Goal: Use online tool/utility: Utilize a website feature to perform a specific function

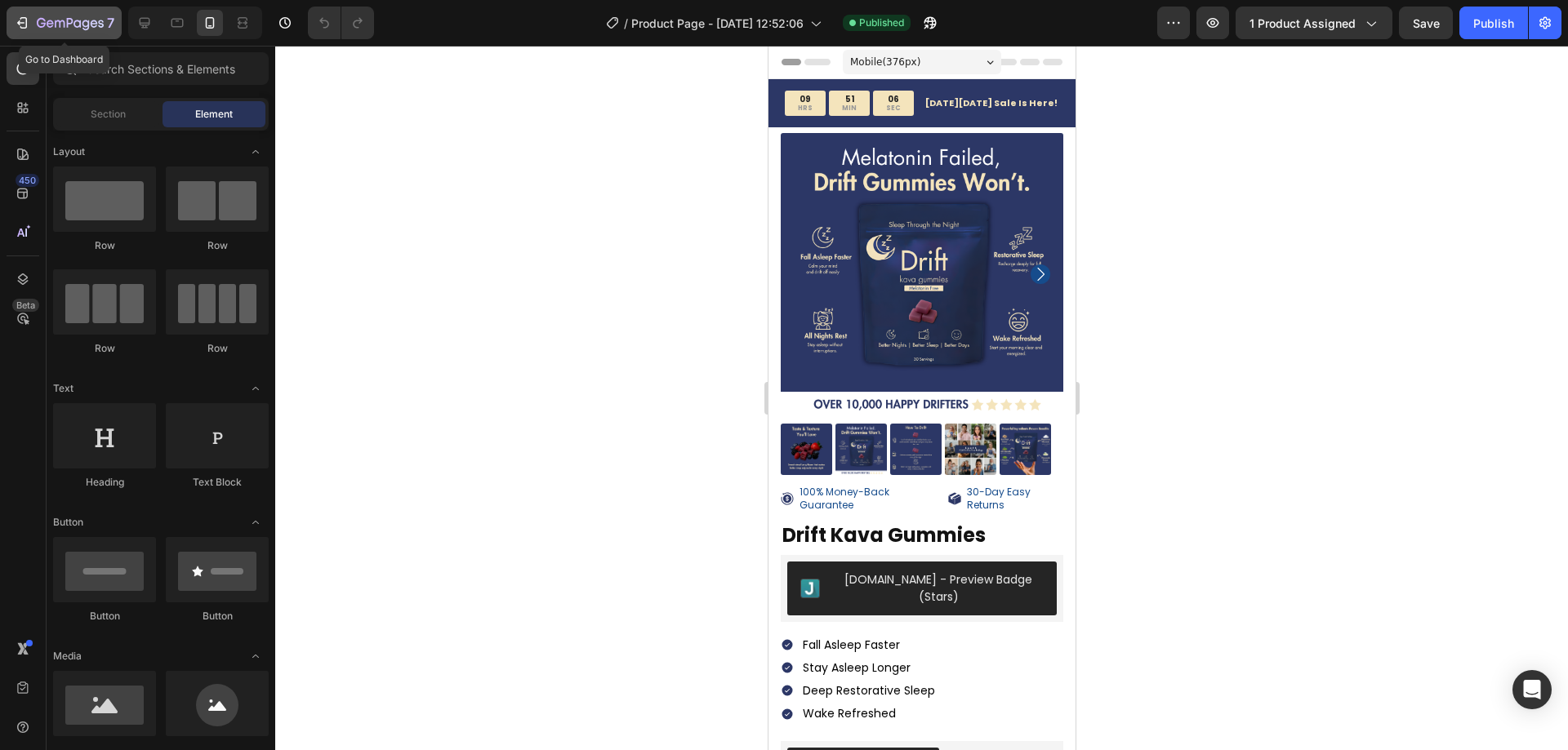
click at [25, 23] on icon "button" at bounding box center [23, 23] width 17 height 17
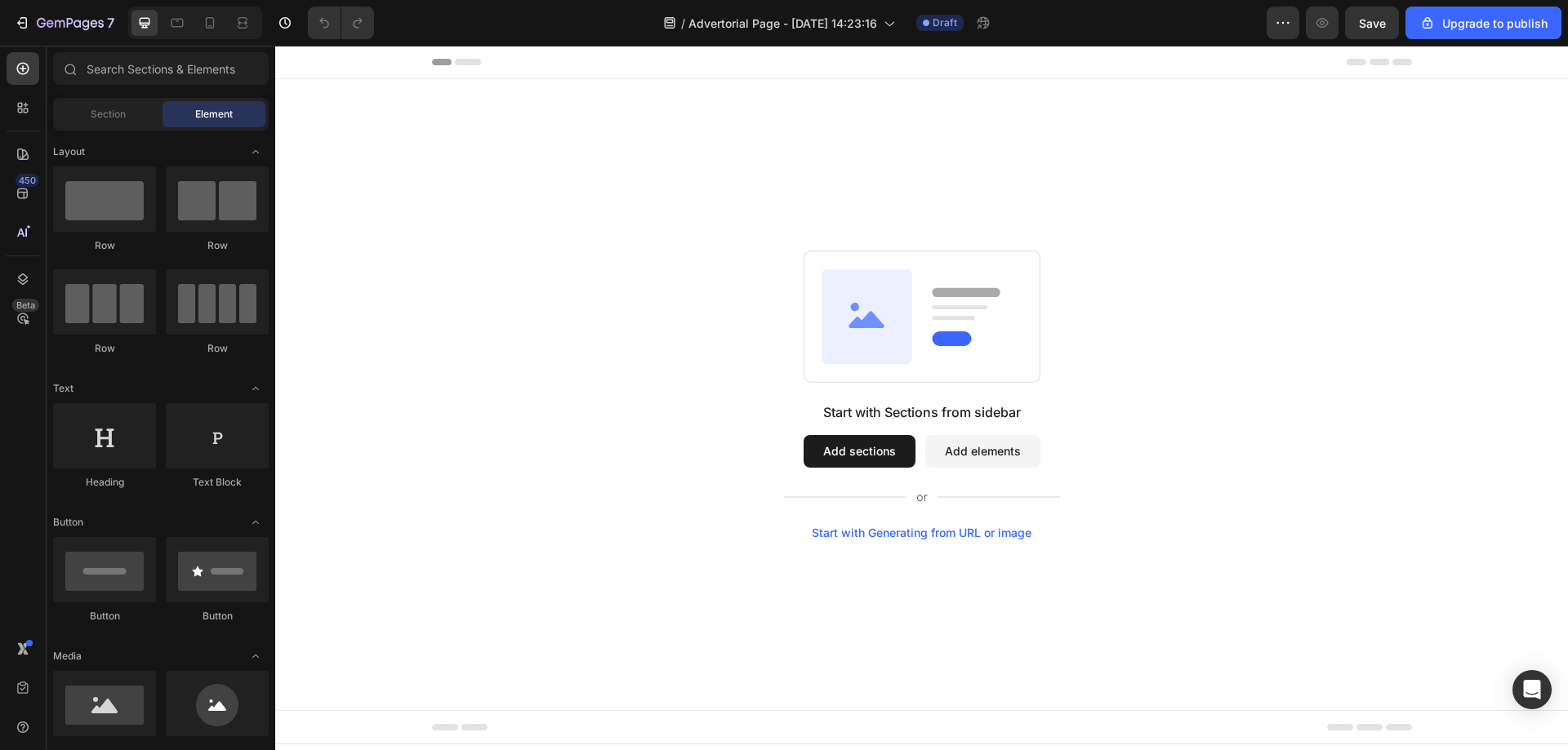
click at [964, 537] on div "Start with Generating from URL or image" at bounding box center [921, 533] width 219 height 13
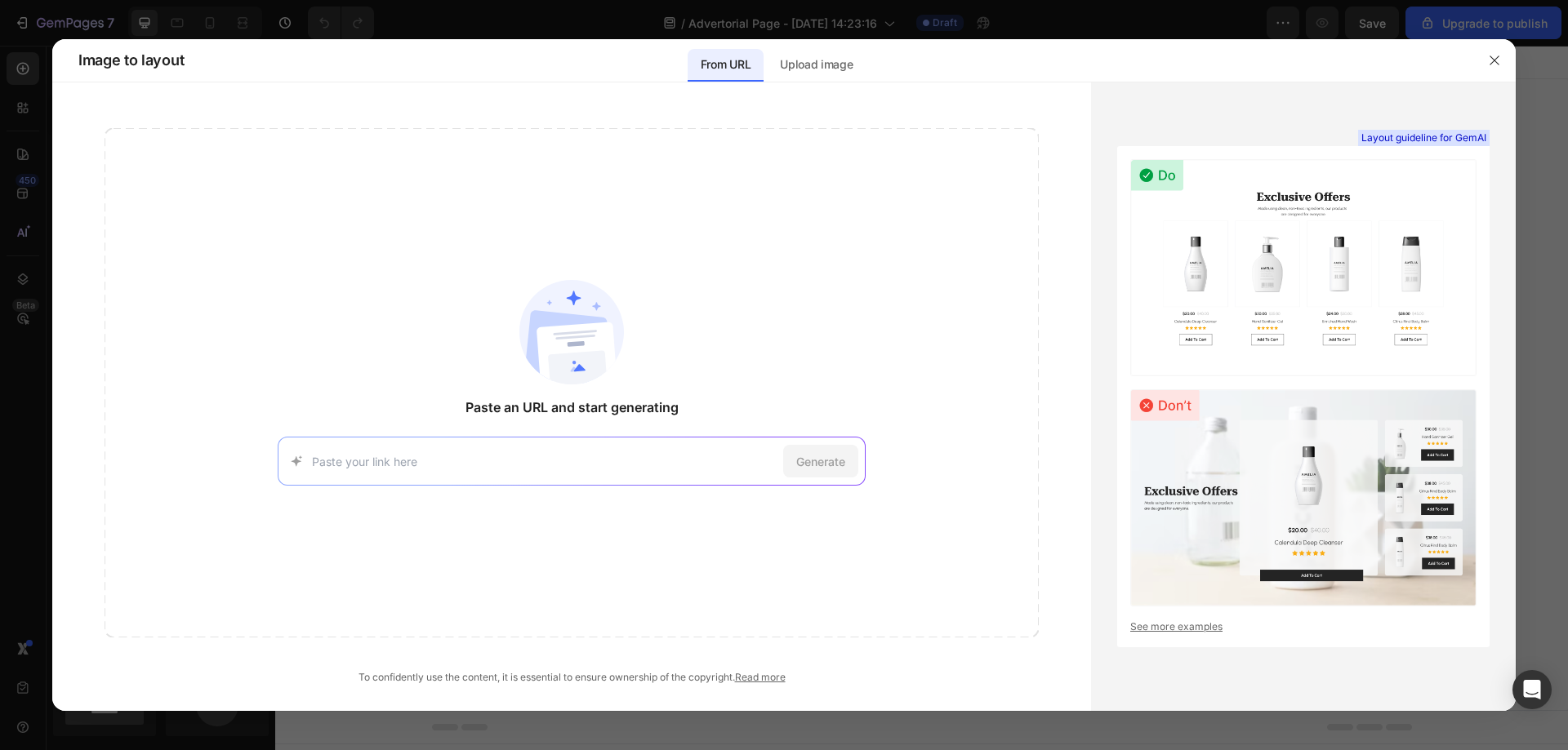
click at [606, 461] on input at bounding box center [544, 461] width 465 height 17
click at [558, 455] on input at bounding box center [544, 461] width 465 height 17
click at [465, 469] on input at bounding box center [544, 461] width 465 height 17
paste input "https://try.javvycoffee.com/ps/"
type input "https://try.javvycoffee.com/ps/"
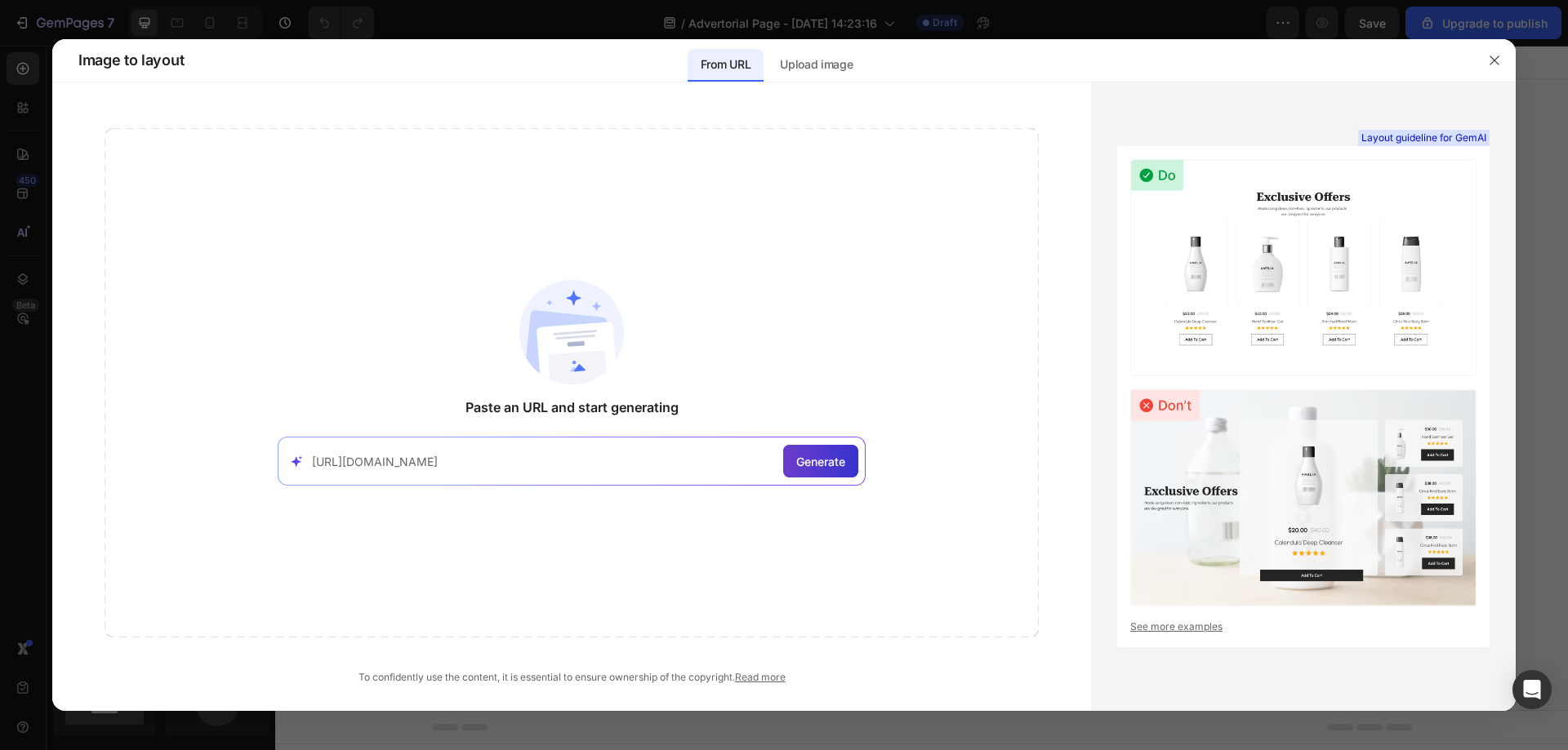
click at [843, 468] on span "Generate" at bounding box center [820, 461] width 49 height 17
